Goal: Information Seeking & Learning: Compare options

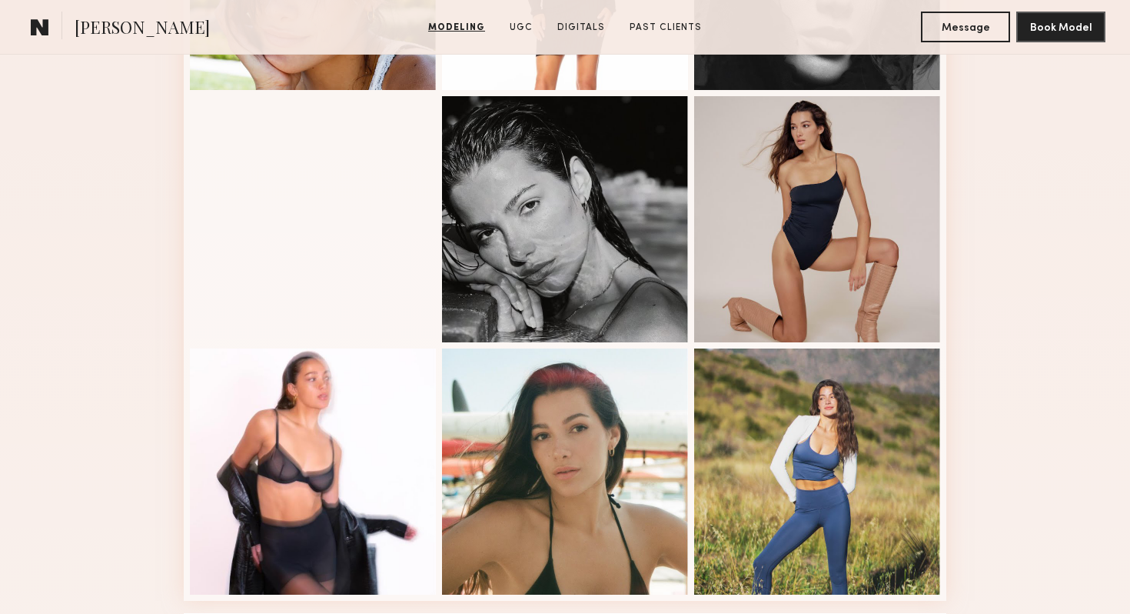
scroll to position [861, 0]
